Goal: Task Accomplishment & Management: Manage account settings

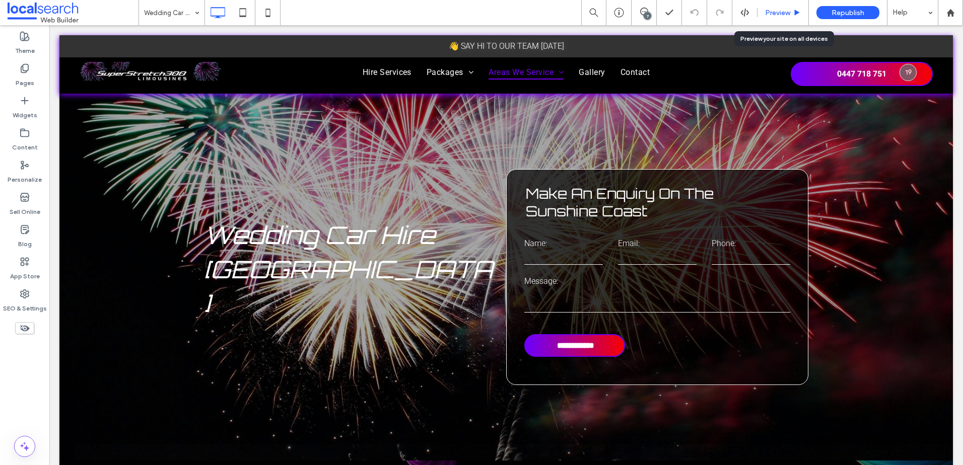
click at [786, 16] on span "Preview" at bounding box center [777, 13] width 25 height 9
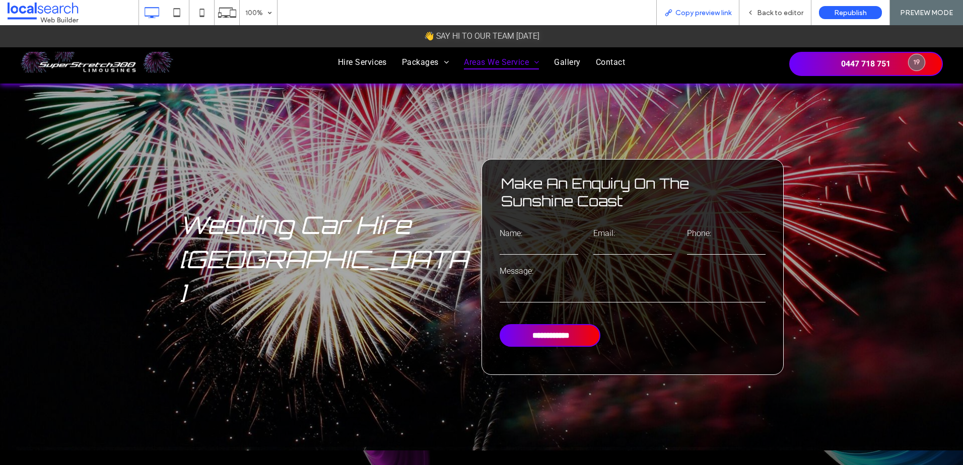
click at [694, 11] on span "Copy preview link" at bounding box center [703, 13] width 56 height 9
click at [788, 14] on span "Back to editor" at bounding box center [780, 13] width 46 height 9
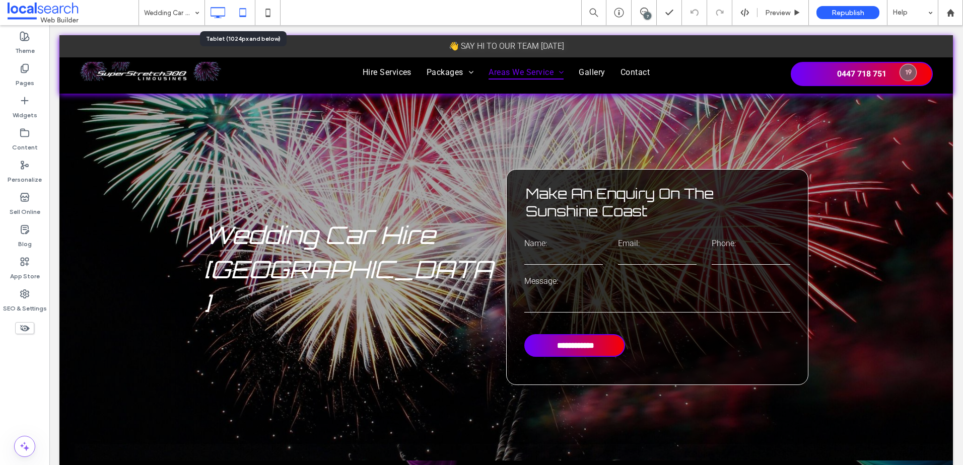
click at [239, 8] on icon at bounding box center [243, 13] width 20 height 20
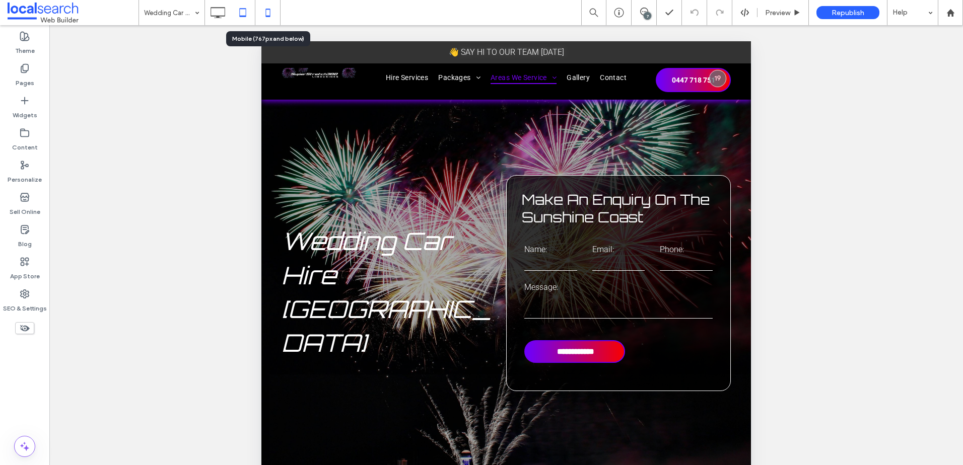
click at [263, 9] on icon at bounding box center [268, 13] width 20 height 20
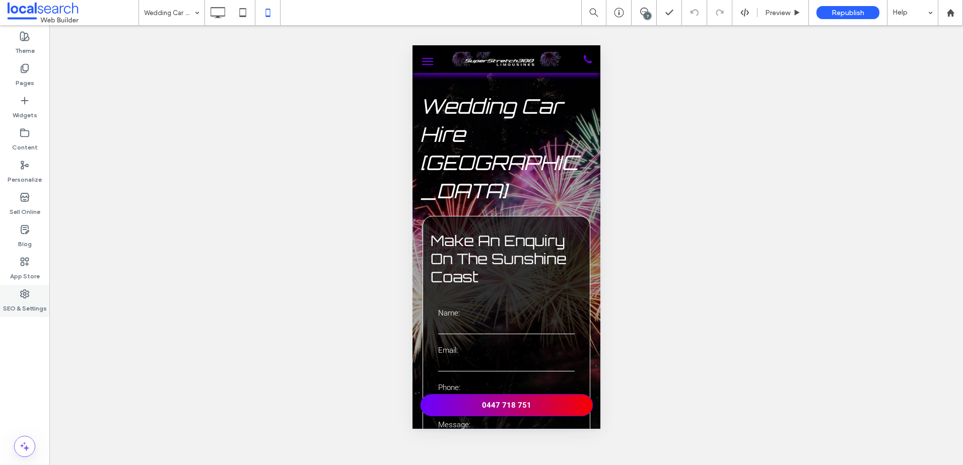
click at [17, 305] on label "SEO & Settings" at bounding box center [25, 306] width 44 height 14
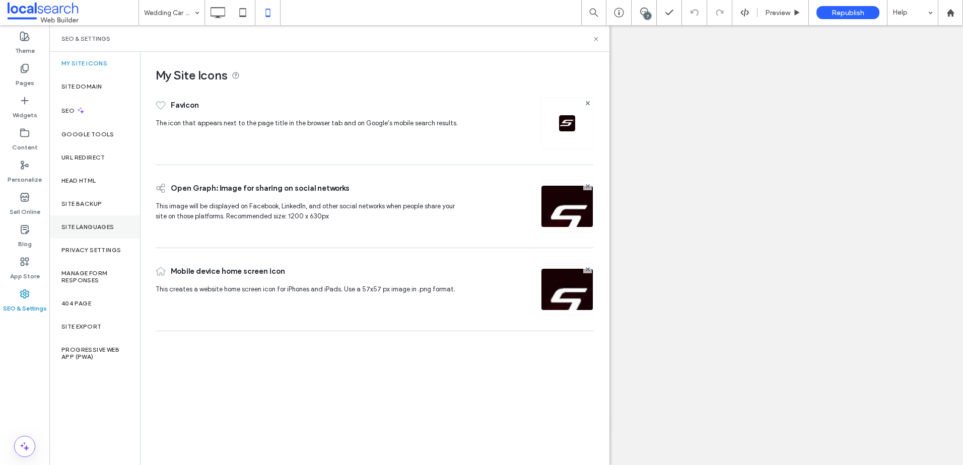
drag, startPoint x: 115, startPoint y: 221, endPoint x: 108, endPoint y: 216, distance: 8.7
click at [113, 222] on div "Site Languages" at bounding box center [94, 227] width 91 height 23
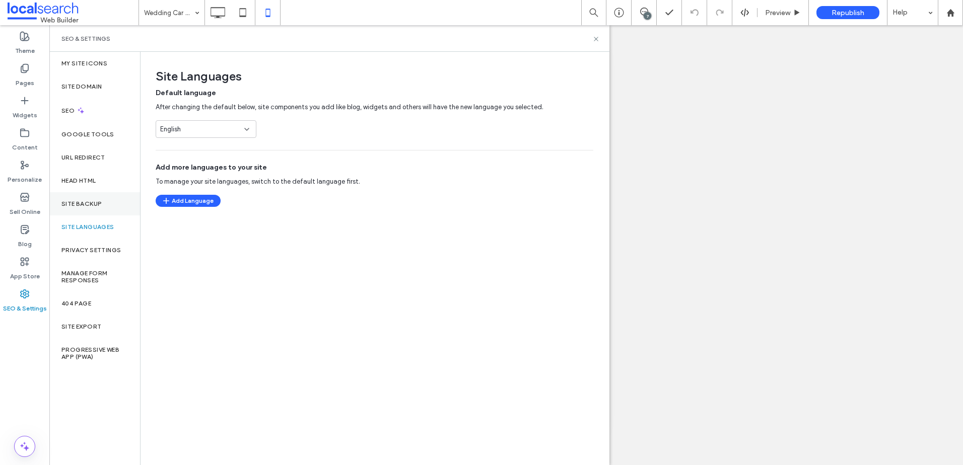
click at [90, 192] on div "Site Backup" at bounding box center [94, 203] width 91 height 23
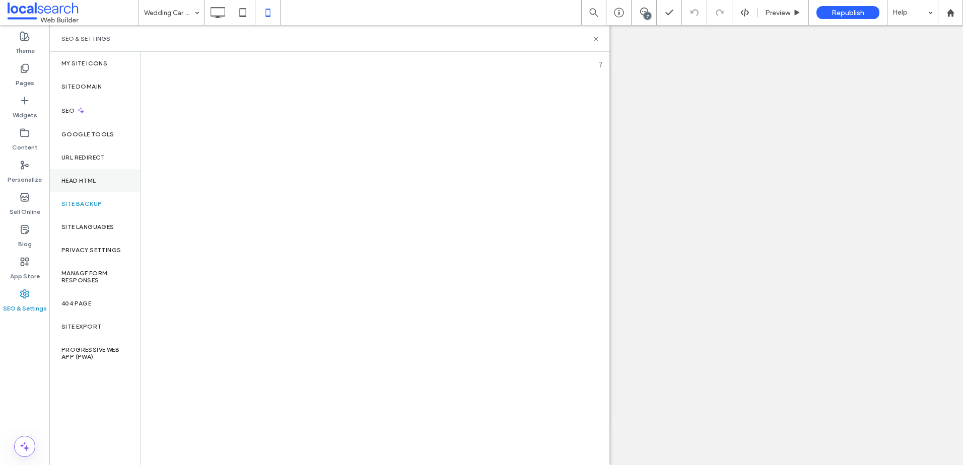
click at [93, 183] on label "Head HTML" at bounding box center [78, 180] width 35 height 7
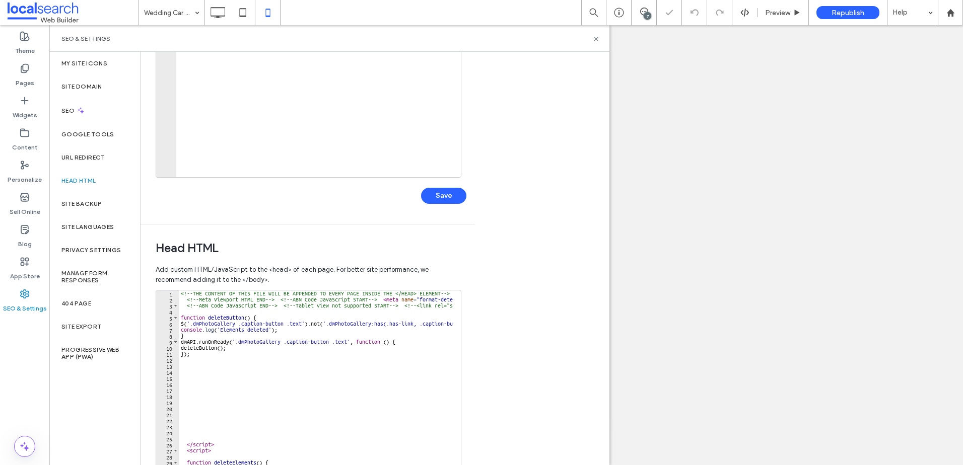
scroll to position [225, 0]
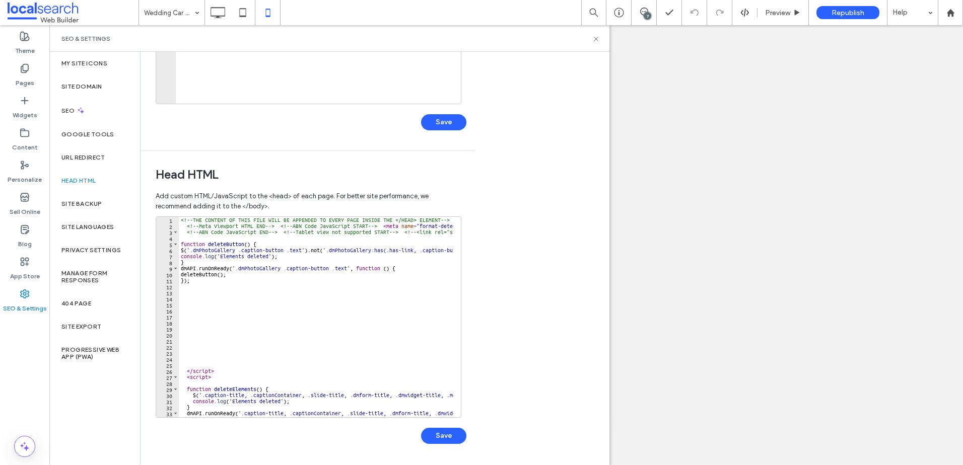
type textarea "**********"
drag, startPoint x: 287, startPoint y: 231, endPoint x: 399, endPoint y: 235, distance: 111.9
click at [399, 235] on div "<!-- THE CONTENT OF THIS FILE WILL BE APPENDED TO EVERY PAGE INSIDE THE </HEAD>…" at bounding box center [726, 319] width 1095 height 205
click at [406, 236] on div "<!-- THE CONTENT OF THIS FILE WILL BE APPENDED TO EVERY PAGE INSIDE THE </HEAD>…" at bounding box center [726, 319] width 1095 height 205
drag, startPoint x: 287, startPoint y: 230, endPoint x: 407, endPoint y: 230, distance: 120.4
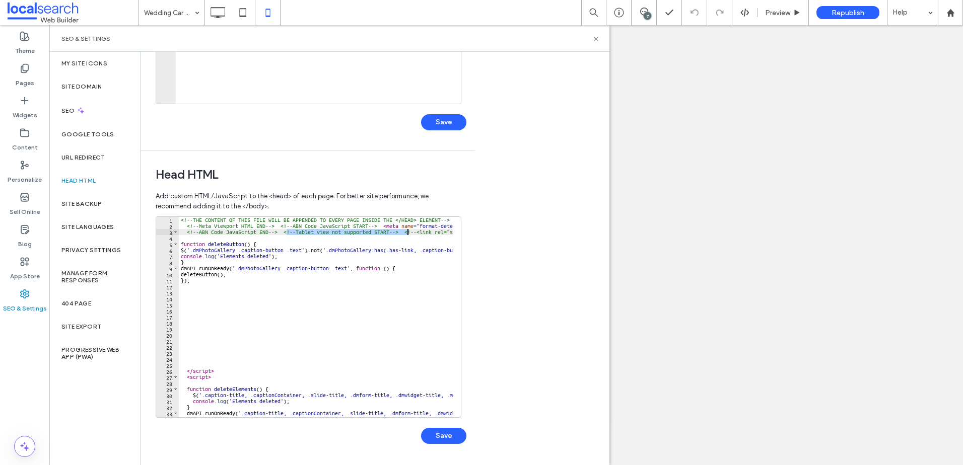
click at [407, 230] on div "<!-- THE CONTENT OF THIS FILE WILL BE APPENDED TO EVERY PAGE INSIDE THE </HEAD>…" at bounding box center [726, 319] width 1095 height 205
type textarea "**********"
click at [413, 236] on div "<!-- THE CONTENT OF THIS FILE WILL BE APPENDED TO EVERY PAGE INSIDE THE </HEAD>…" at bounding box center [726, 319] width 1095 height 205
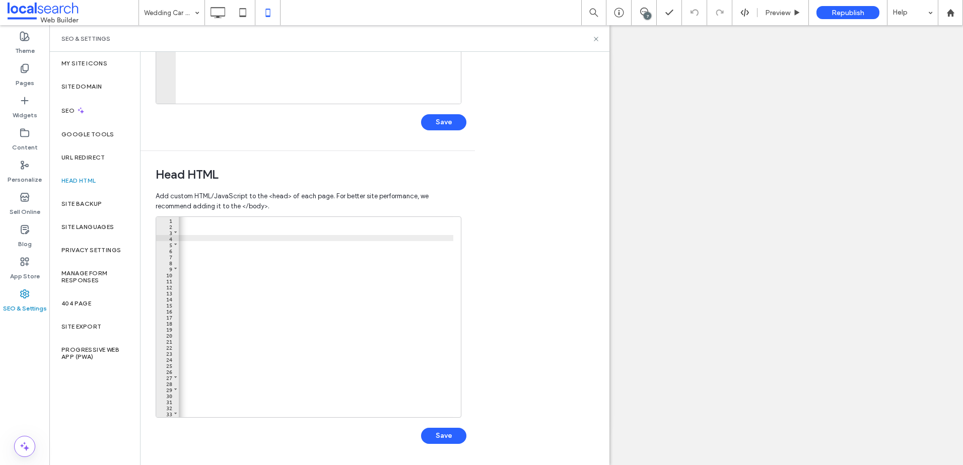
scroll to position [0, 820]
type textarea "**********"
drag, startPoint x: 428, startPoint y: 433, endPoint x: 547, endPoint y: 297, distance: 180.9
click at [461, 282] on div "**********" at bounding box center [311, 336] width 311 height 238
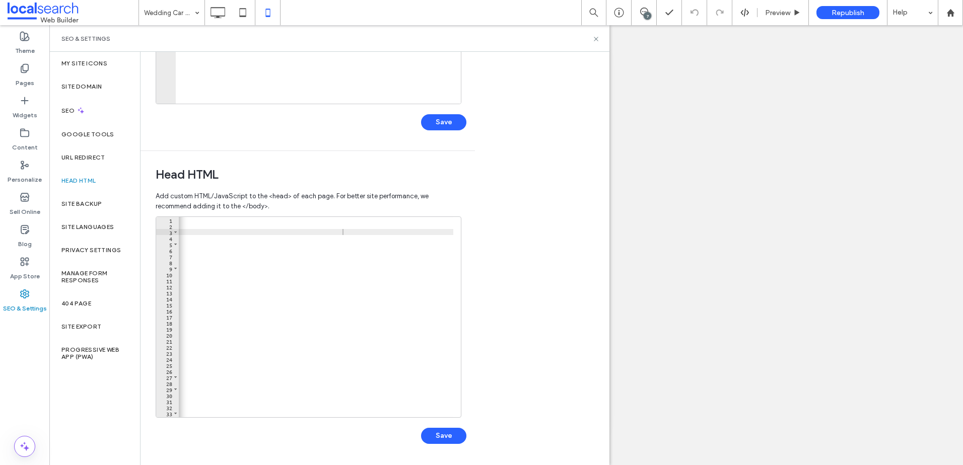
click at [549, 297] on div "Body end HTML Enter your own custom HTML/​JavaScript to be added just before th…" at bounding box center [375, 258] width 469 height 413
click at [244, 15] on icon at bounding box center [243, 13] width 20 height 20
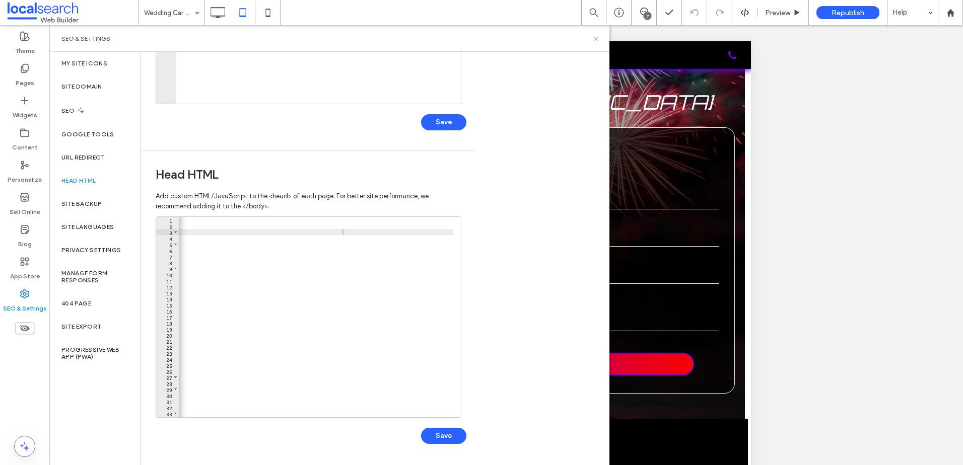
click at [595, 38] on icon at bounding box center [596, 39] width 8 height 8
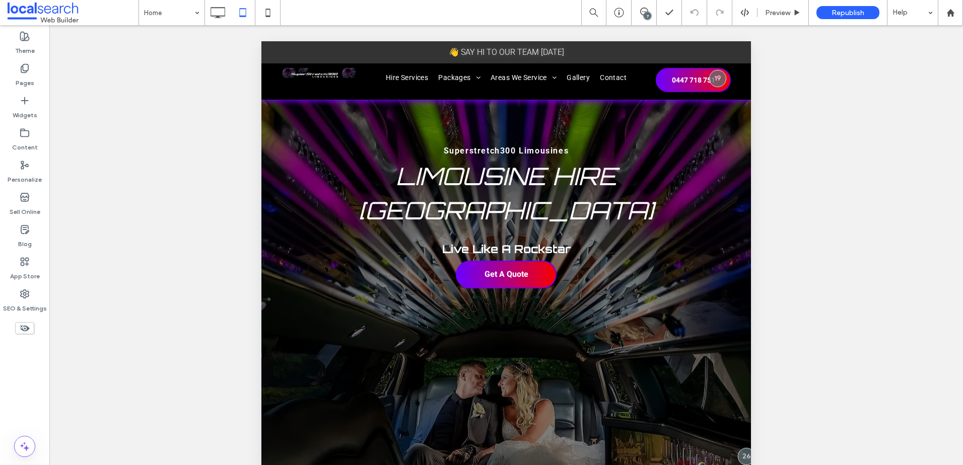
click at [291, 19] on div "Home 7 Preview Republish Help" at bounding box center [550, 12] width 824 height 25
click at [262, 14] on icon at bounding box center [268, 13] width 20 height 20
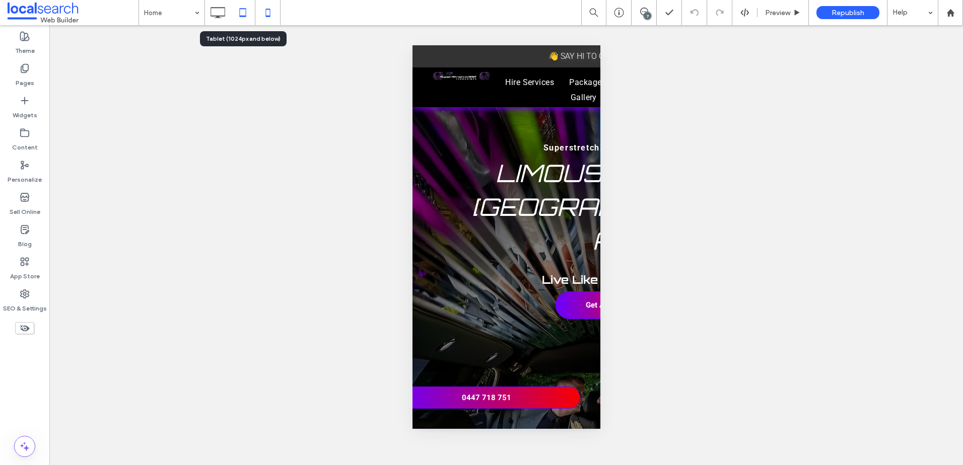
click at [249, 8] on icon at bounding box center [243, 13] width 20 height 20
click at [242, 10] on icon at bounding box center [243, 13] width 20 height 20
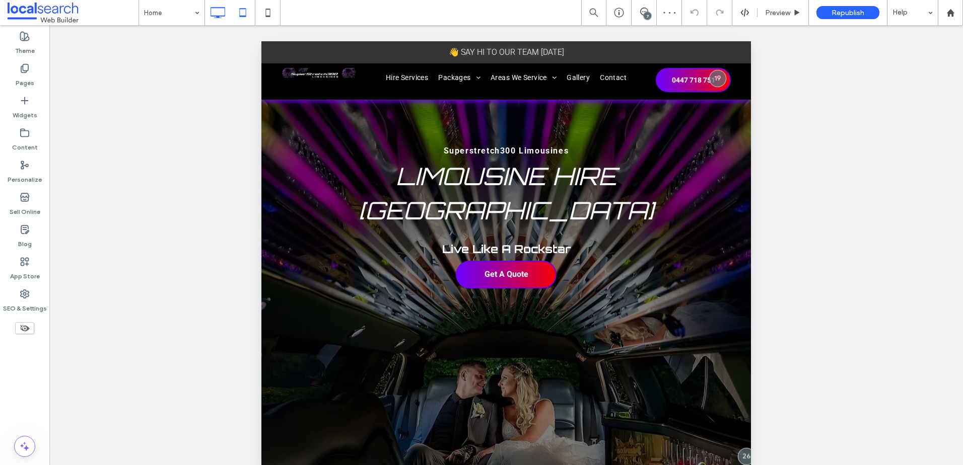
click at [216, 14] on icon at bounding box center [217, 13] width 20 height 20
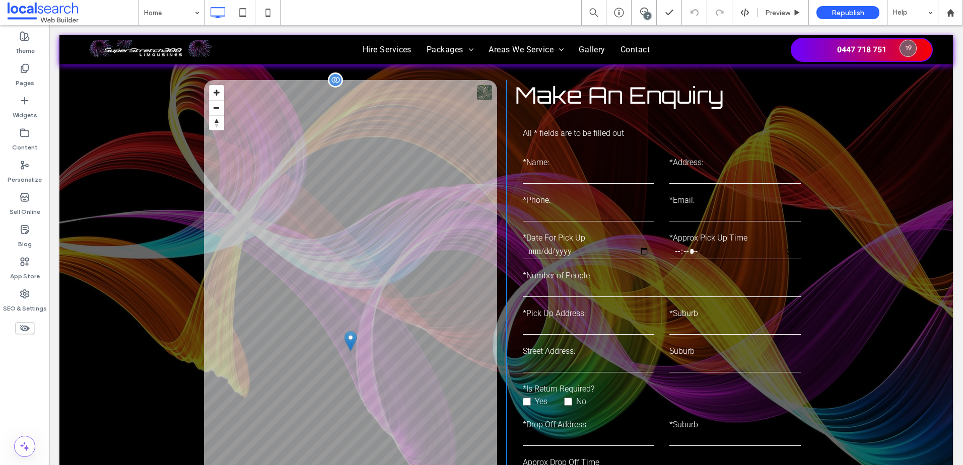
scroll to position [3223, 0]
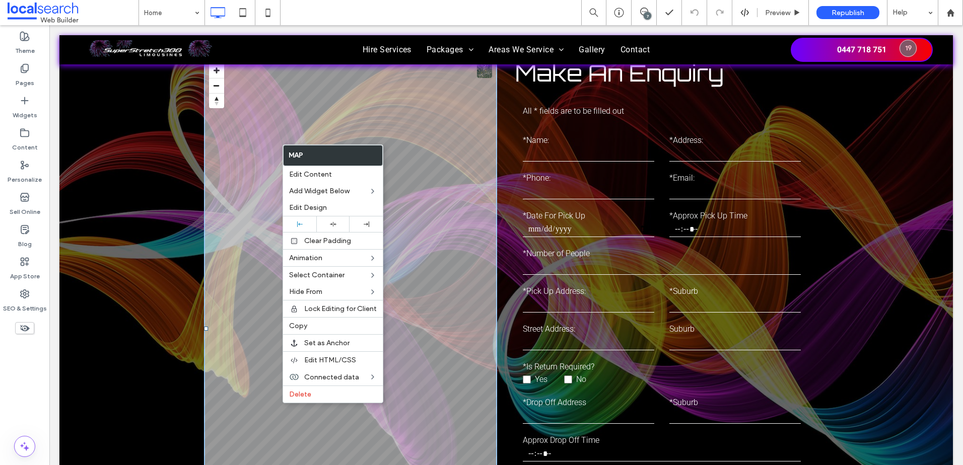
click at [176, 293] on div "**********" at bounding box center [505, 333] width 893 height 630
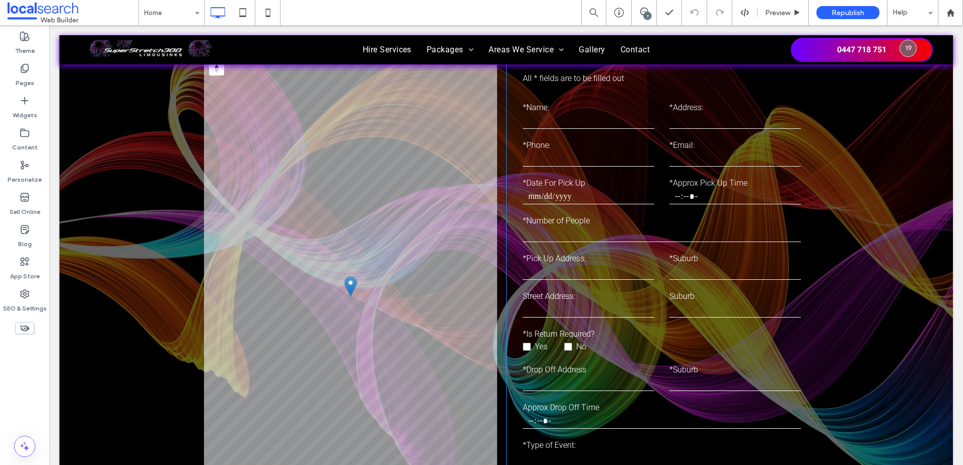
scroll to position [3273, 0]
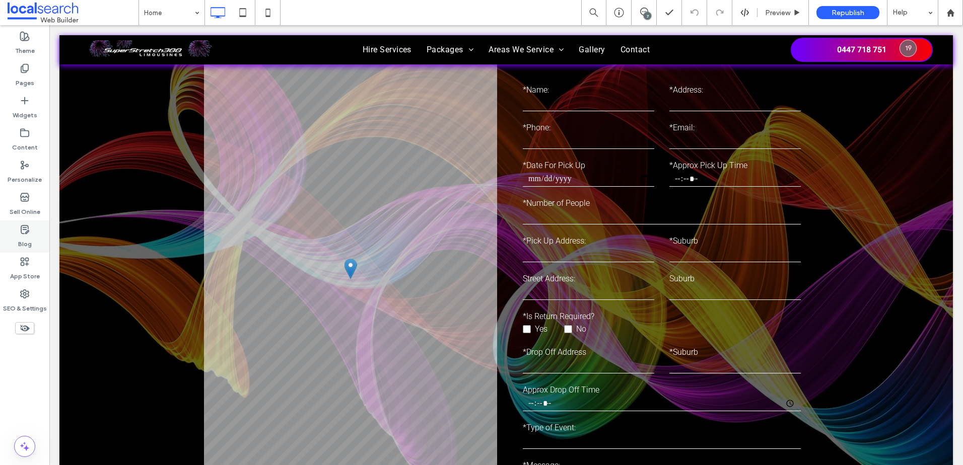
drag, startPoint x: 27, startPoint y: 301, endPoint x: 48, endPoint y: 226, distance: 78.4
click at [26, 301] on label "SEO & Settings" at bounding box center [25, 306] width 44 height 14
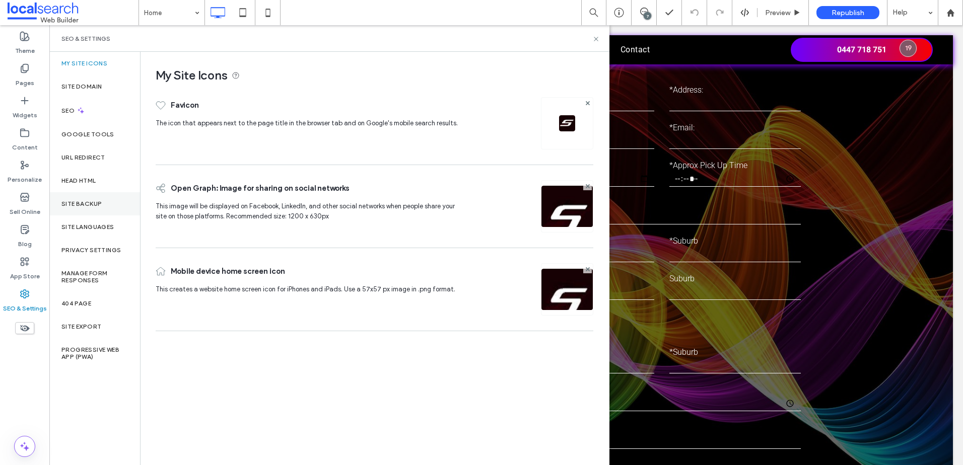
click at [78, 209] on div "Site Backup" at bounding box center [94, 203] width 91 height 23
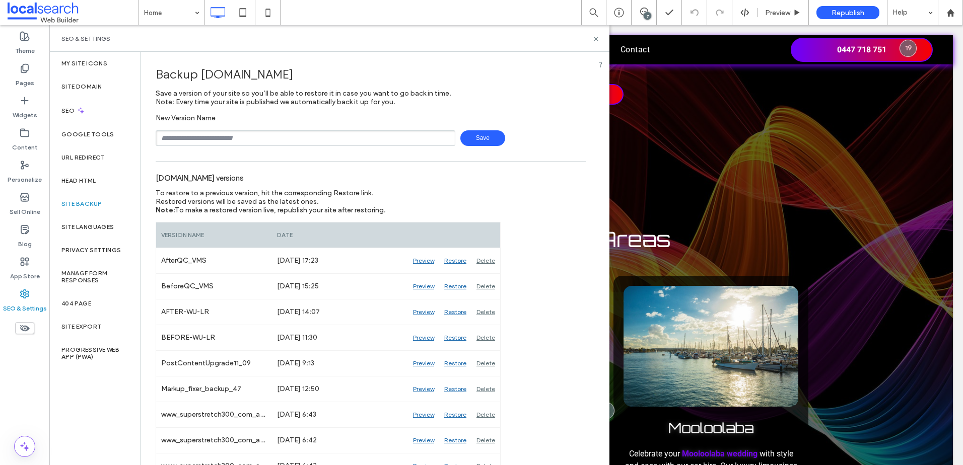
scroll to position [3777, 0]
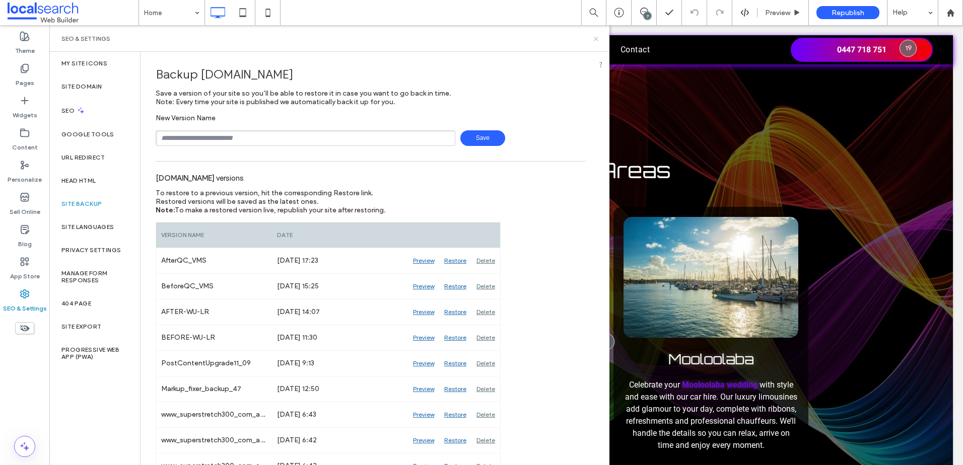
click at [596, 41] on icon at bounding box center [596, 39] width 8 height 8
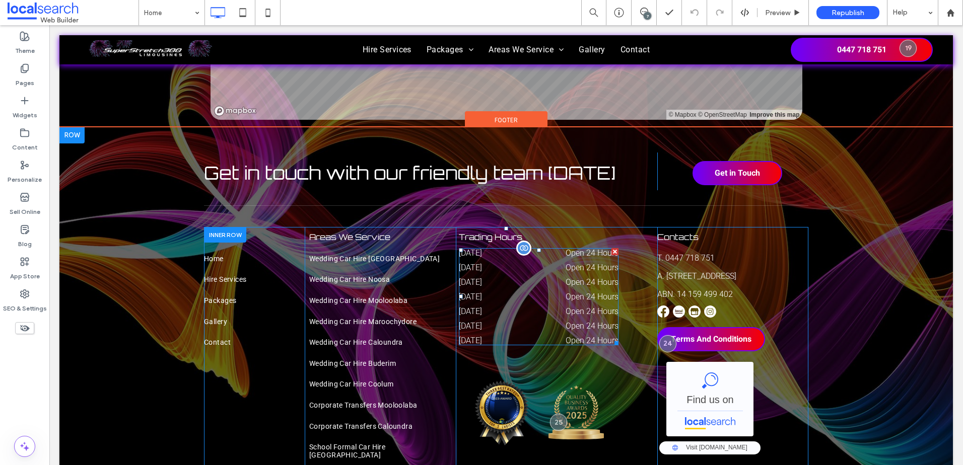
scroll to position [5488, 0]
